Goal: Use online tool/utility: Utilize a website feature to perform a specific function

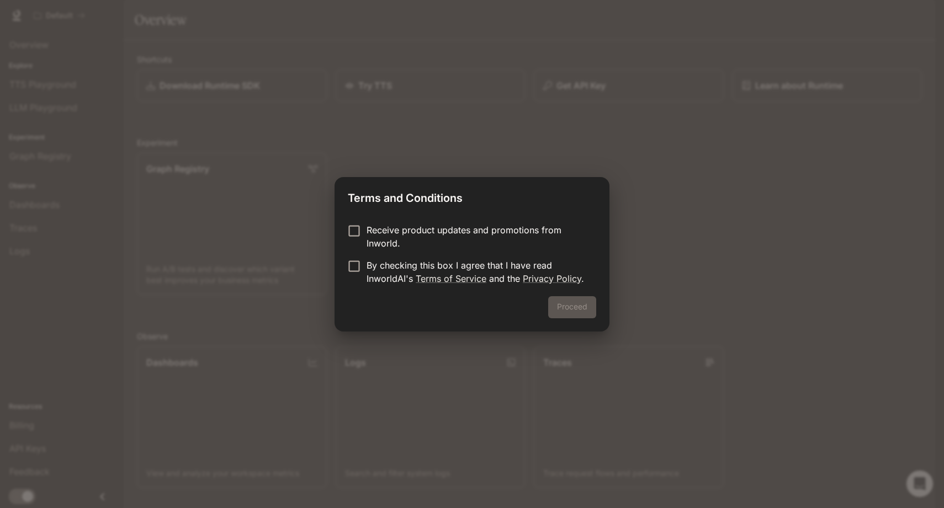
click at [370, 275] on p "By checking this box I agree that I have read InworldAI's Terms of Service and …" at bounding box center [476, 272] width 221 height 26
click at [572, 310] on button "Proceed" at bounding box center [572, 307] width 48 height 22
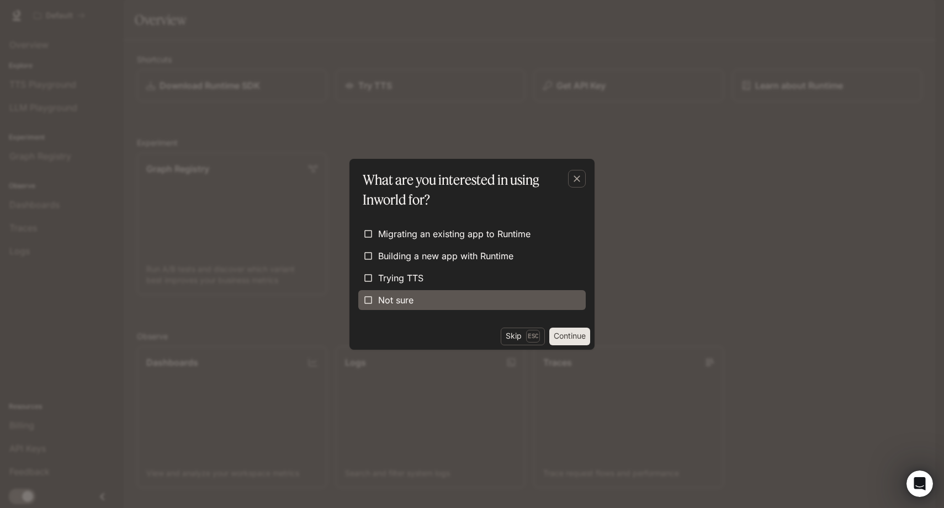
click at [394, 298] on span "Not sure" at bounding box center [395, 300] width 35 height 13
click at [563, 336] on button "Continue" at bounding box center [569, 337] width 41 height 18
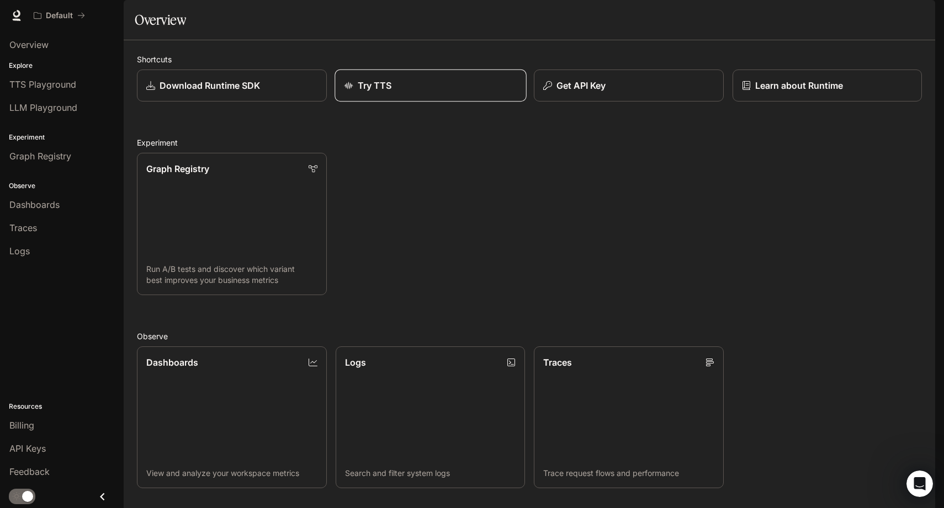
click at [455, 92] on div "Try TTS" at bounding box center [430, 85] width 173 height 13
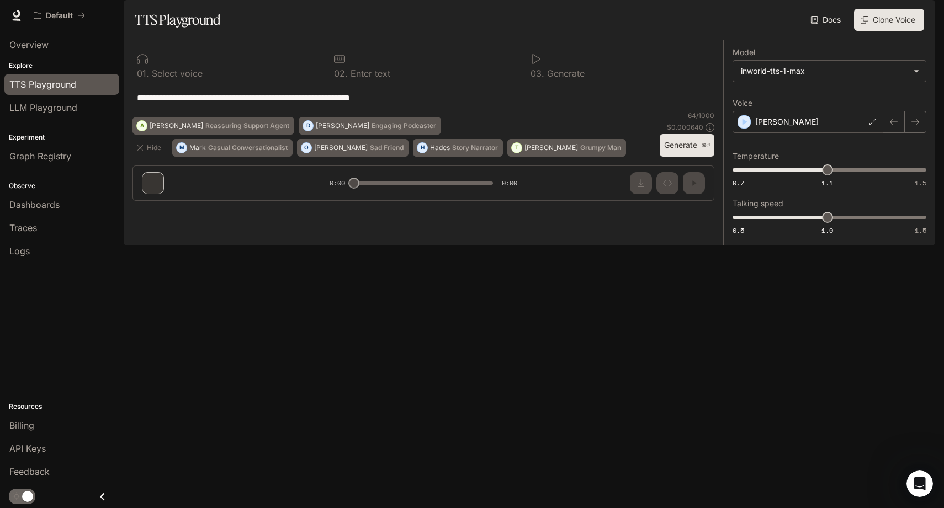
click at [171, 78] on p "Select voice" at bounding box center [176, 73] width 54 height 9
click at [806, 133] on div "[PERSON_NAME]" at bounding box center [807, 122] width 151 height 22
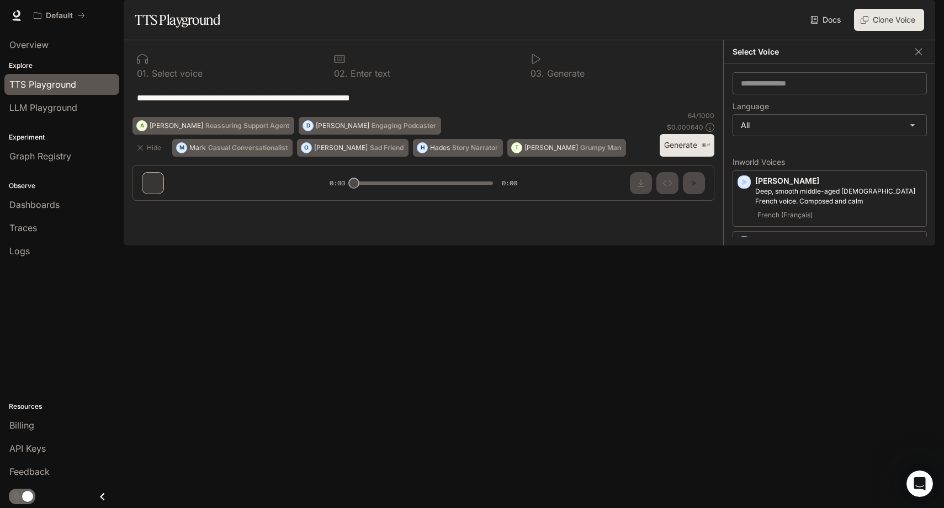
click at [744, 307] on icon "button" at bounding box center [744, 303] width 5 height 7
click at [743, 358] on icon "button" at bounding box center [744, 354] width 5 height 7
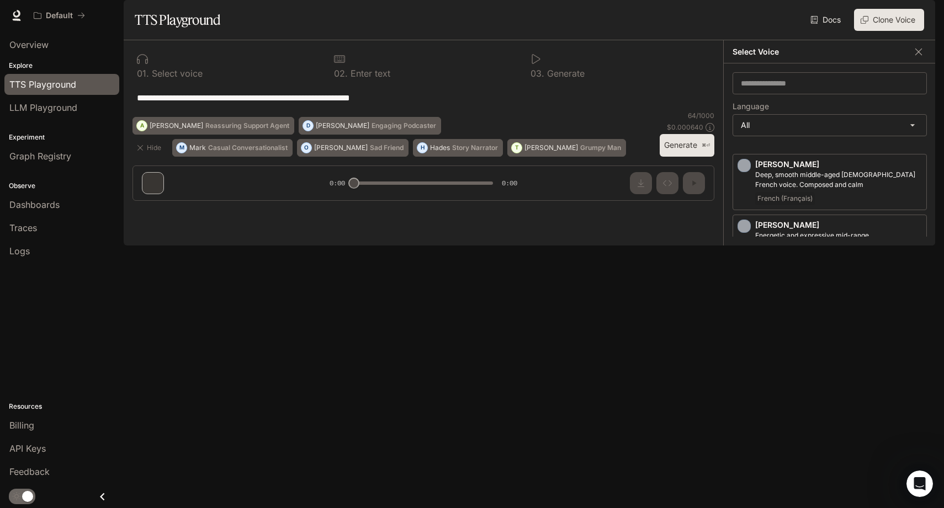
scroll to position [42, 0]
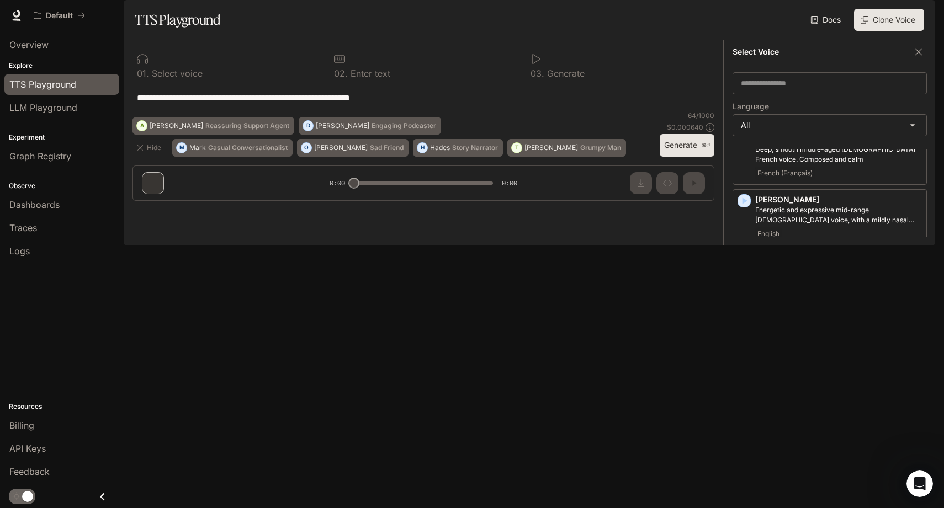
click at [769, 291] on span "English" at bounding box center [768, 284] width 26 height 13
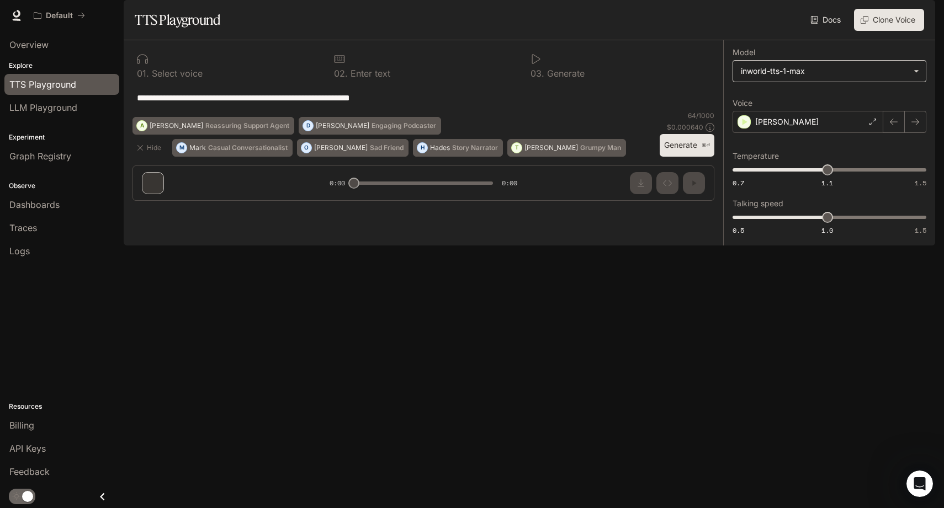
click at [802, 107] on body "**********" at bounding box center [472, 254] width 944 height 508
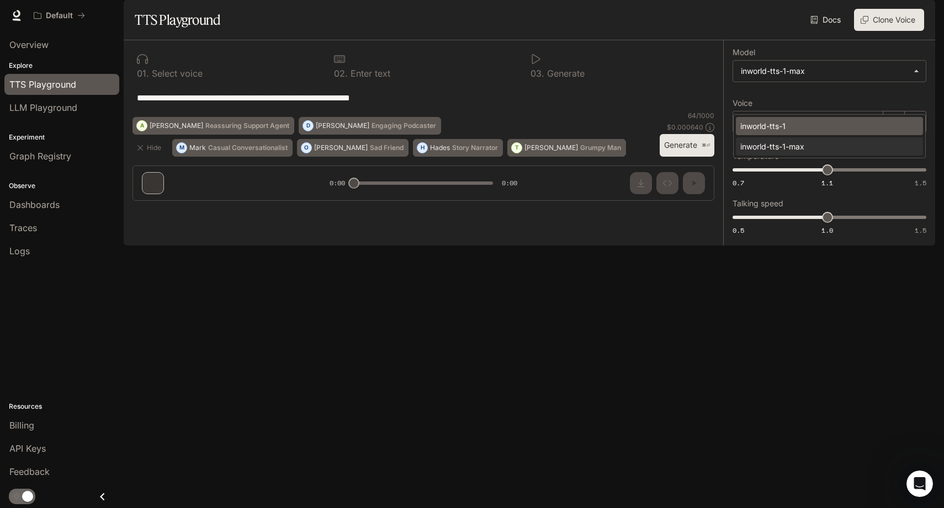
click at [791, 125] on div "inworld-tts-1" at bounding box center [827, 126] width 174 height 12
type input "**********"
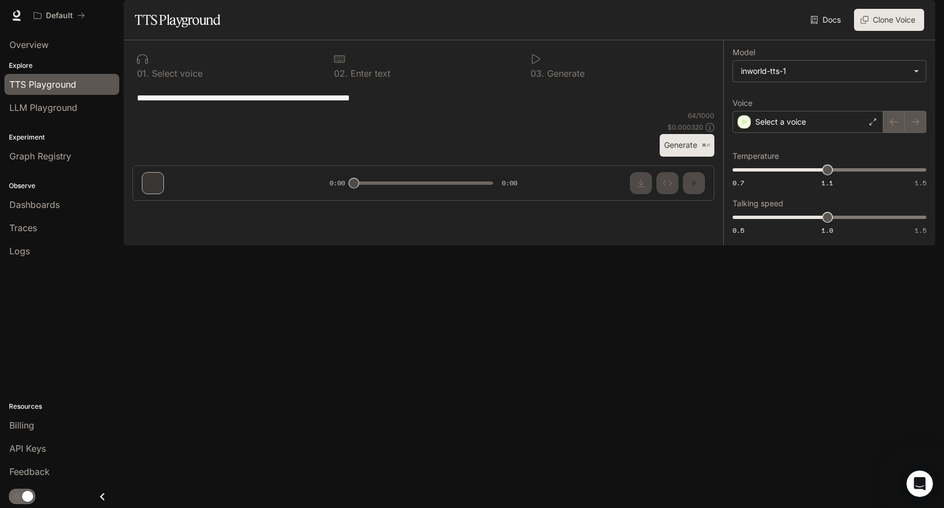
click at [791, 124] on div "inworld-tts-1" at bounding box center [827, 121] width 130 height 7
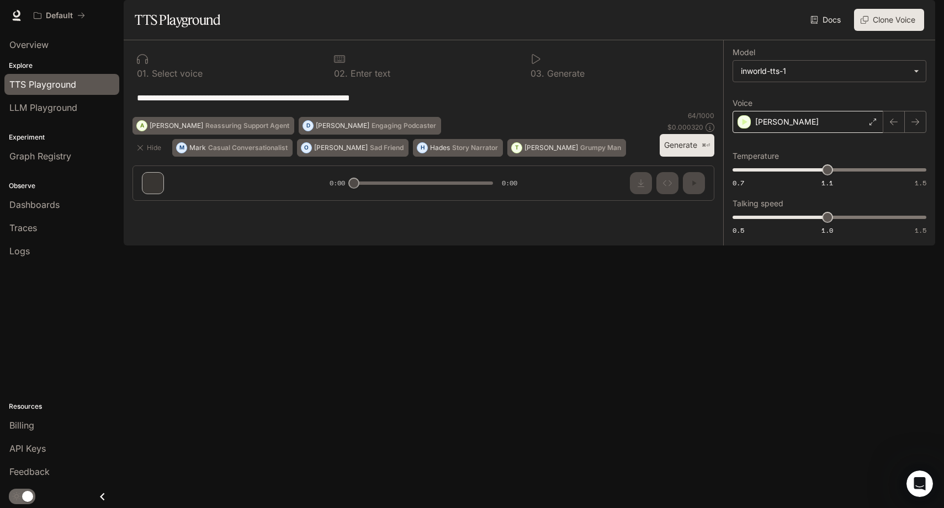
click at [777, 127] on p "[PERSON_NAME]" at bounding box center [786, 121] width 63 height 11
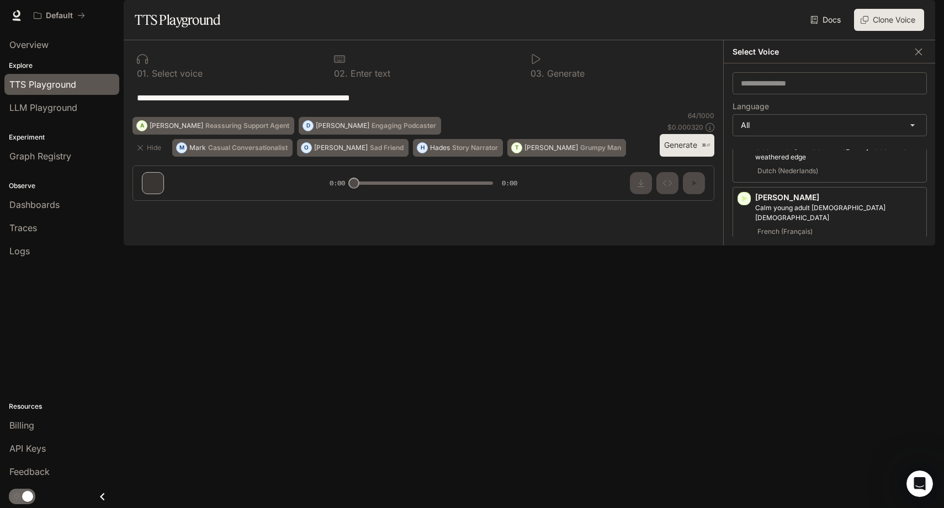
scroll to position [634, 0]
click at [744, 311] on icon "button" at bounding box center [743, 316] width 11 height 11
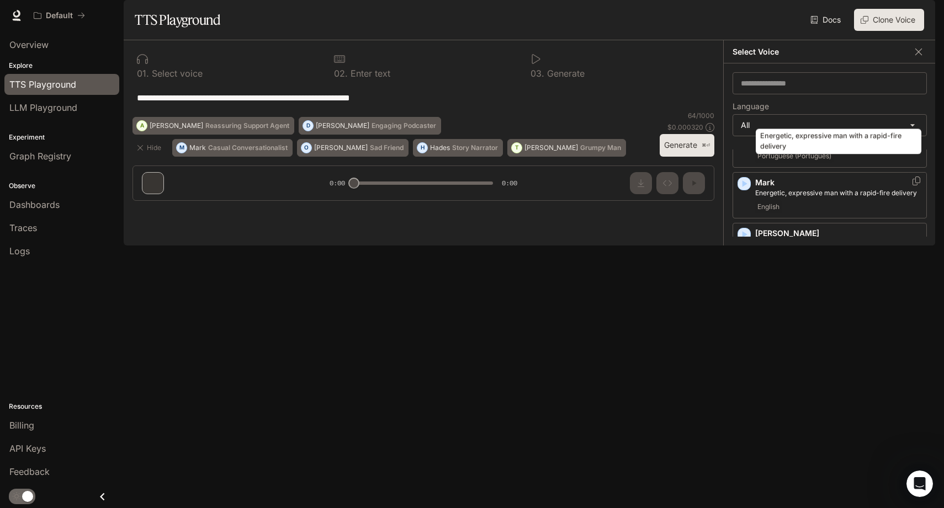
scroll to position [1535, 0]
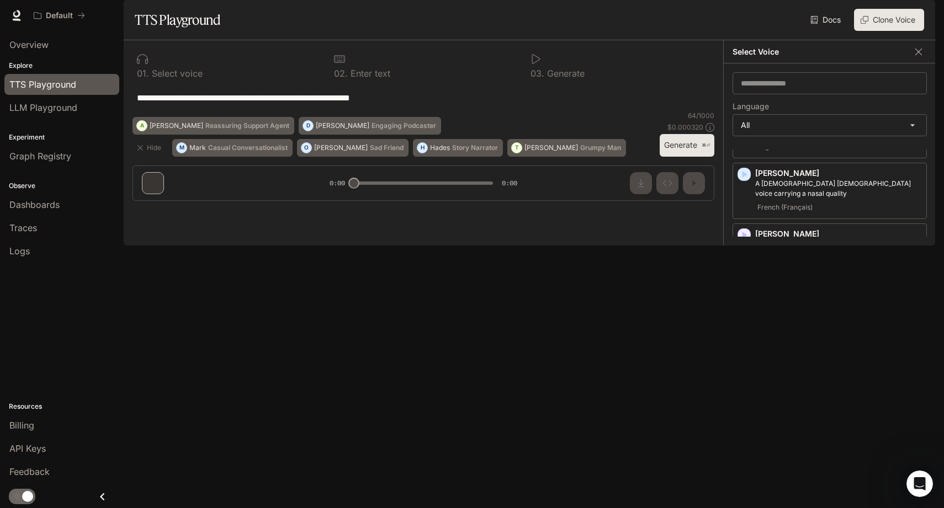
click at [745, 353] on icon "button" at bounding box center [744, 356] width 5 height 7
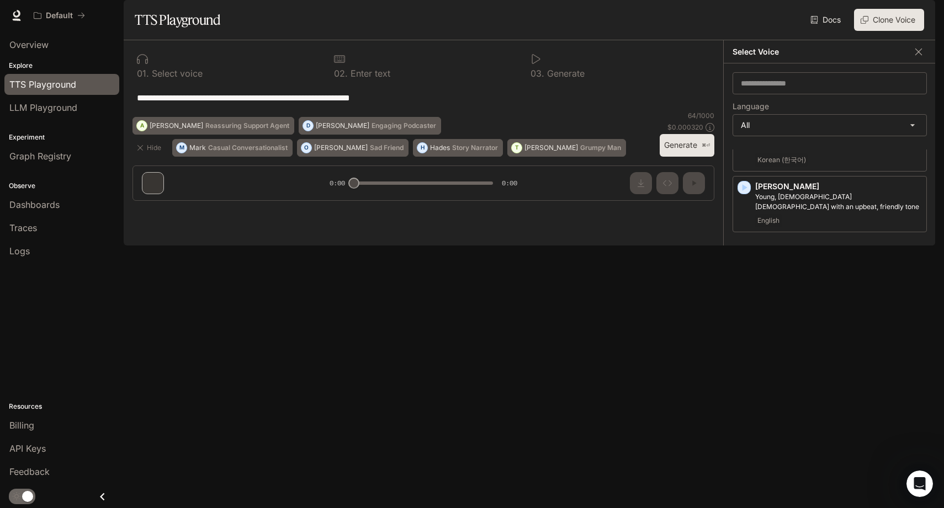
scroll to position [1703, 0]
click at [742, 304] on icon "button" at bounding box center [743, 309] width 11 height 11
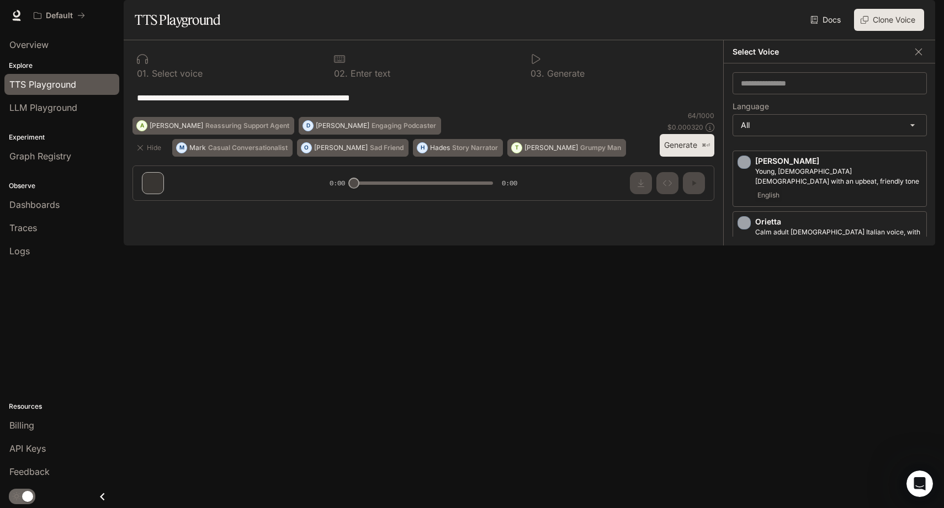
scroll to position [1735, 0]
click at [747, 454] on icon "button" at bounding box center [743, 459] width 11 height 11
click at [747, 461] on icon "button" at bounding box center [743, 466] width 11 height 11
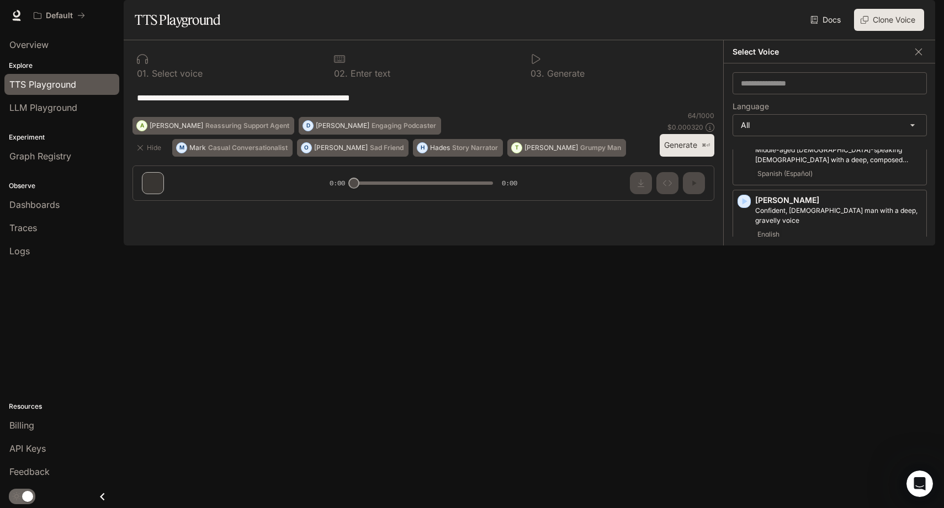
scroll to position [1924, 0]
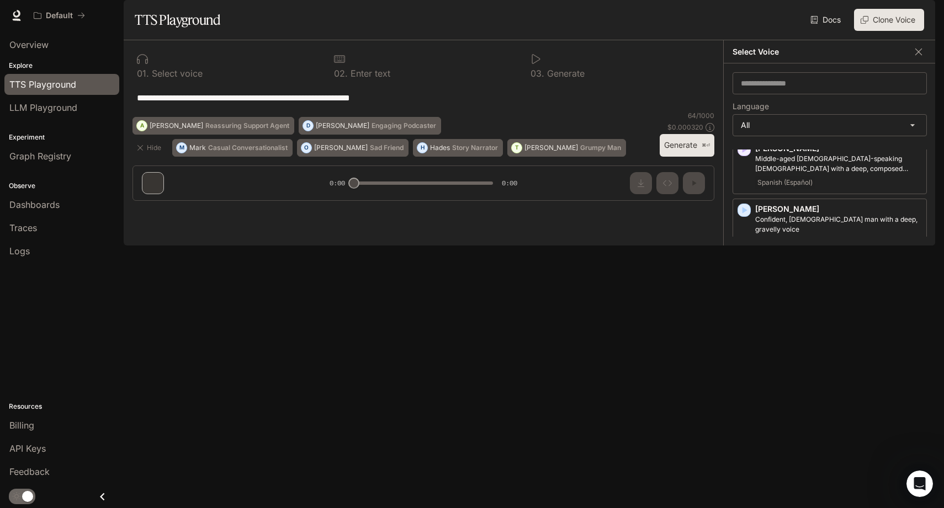
click at [747, 447] on icon "button" at bounding box center [743, 452] width 11 height 11
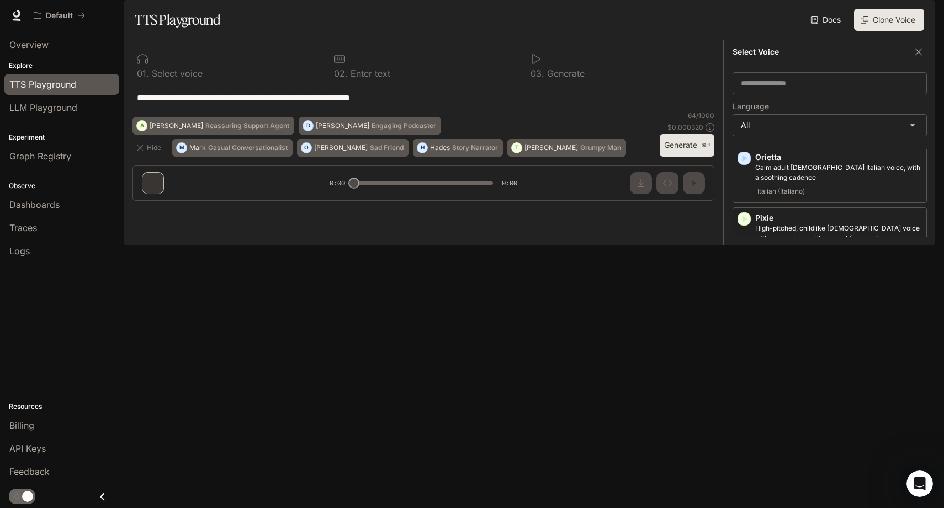
scroll to position [1787, 0]
click at [742, 404] on icon "button" at bounding box center [744, 407] width 5 height 7
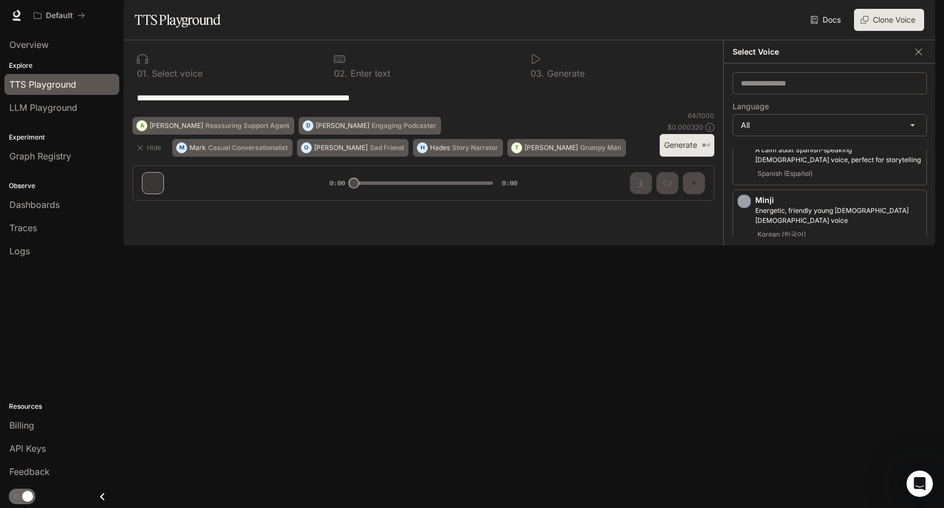
scroll to position [1628, 0]
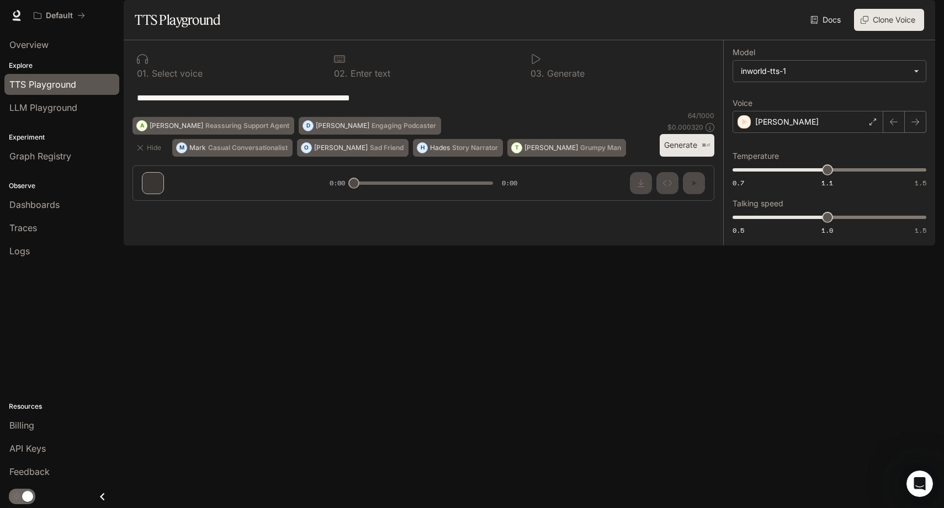
drag, startPoint x: 354, startPoint y: 476, endPoint x: 433, endPoint y: 476, distance: 78.4
click at [433, 210] on div "**********" at bounding box center [423, 124] width 599 height 169
